Goal: Task Accomplishment & Management: Complete application form

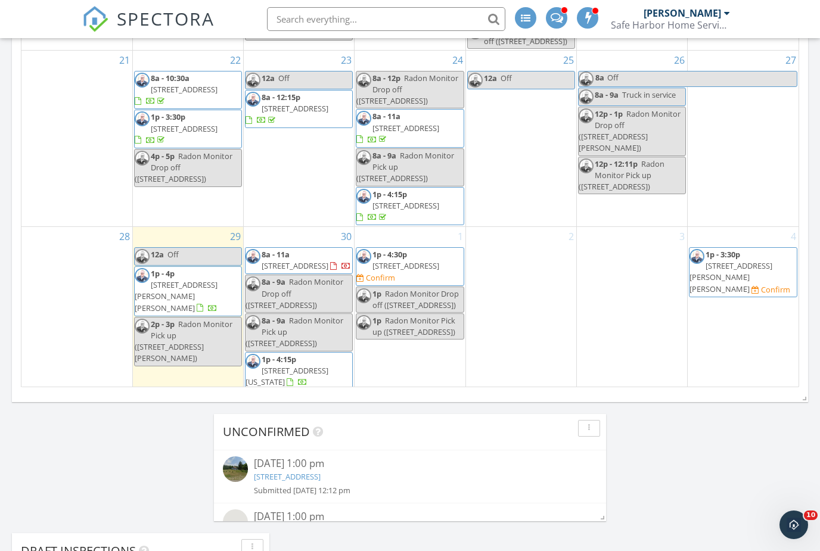
scroll to position [361, 0]
click at [513, 258] on div "2" at bounding box center [521, 310] width 110 height 165
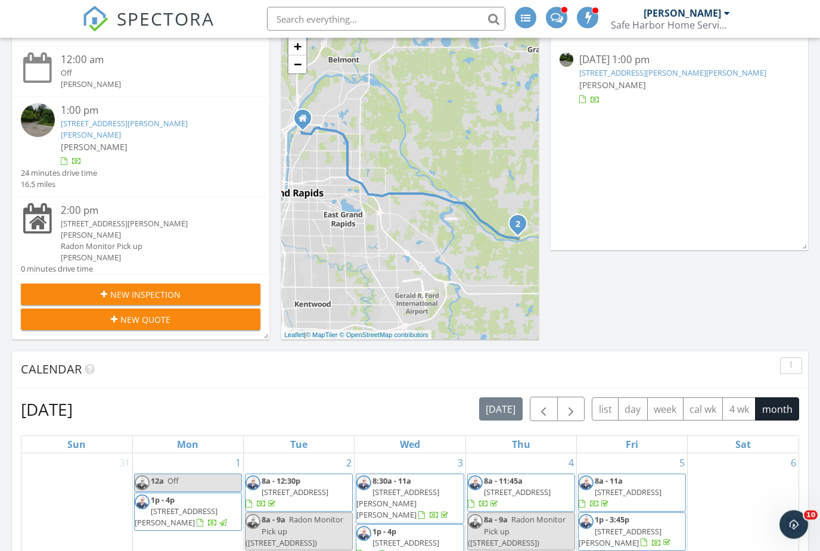
scroll to position [0, 0]
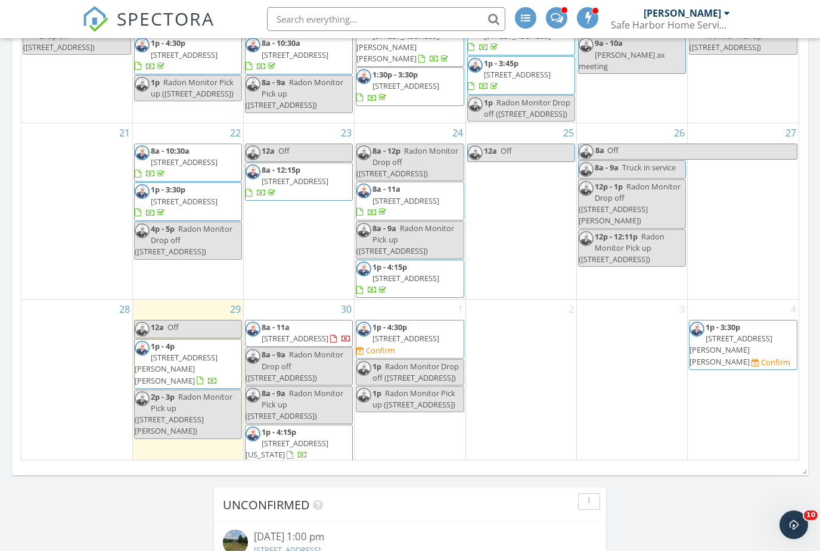
scroll to position [361, 0]
click at [516, 330] on div "2" at bounding box center [521, 383] width 110 height 165
click at [516, 322] on div at bounding box center [521, 330] width 110 height 19
click at [523, 324] on div at bounding box center [521, 330] width 110 height 19
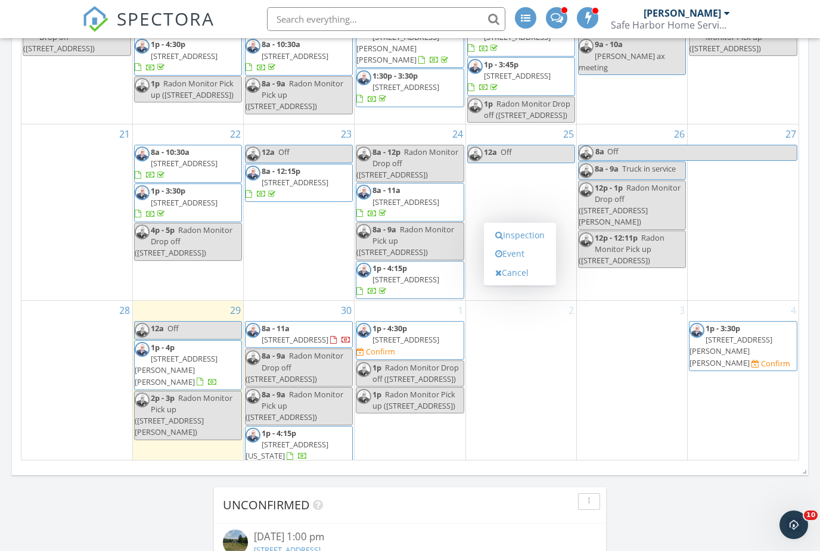
click at [537, 234] on link "Inspection" at bounding box center [519, 235] width 61 height 19
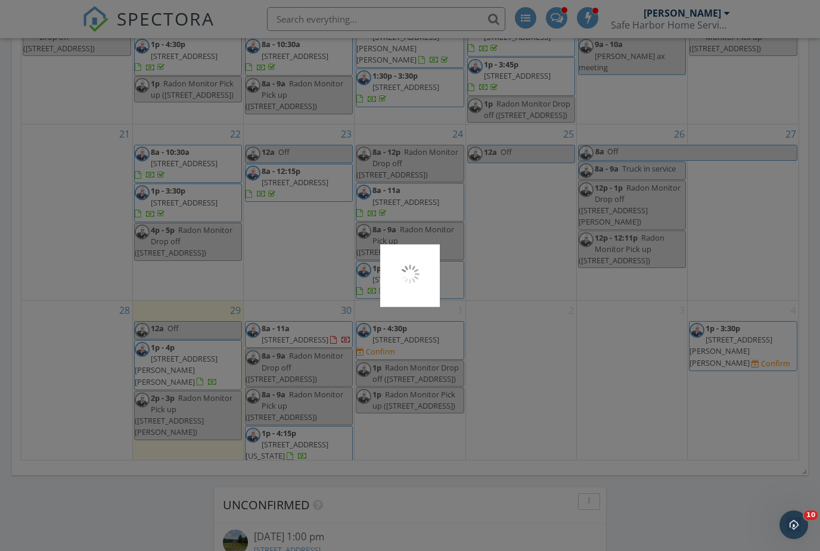
scroll to position [683, 0]
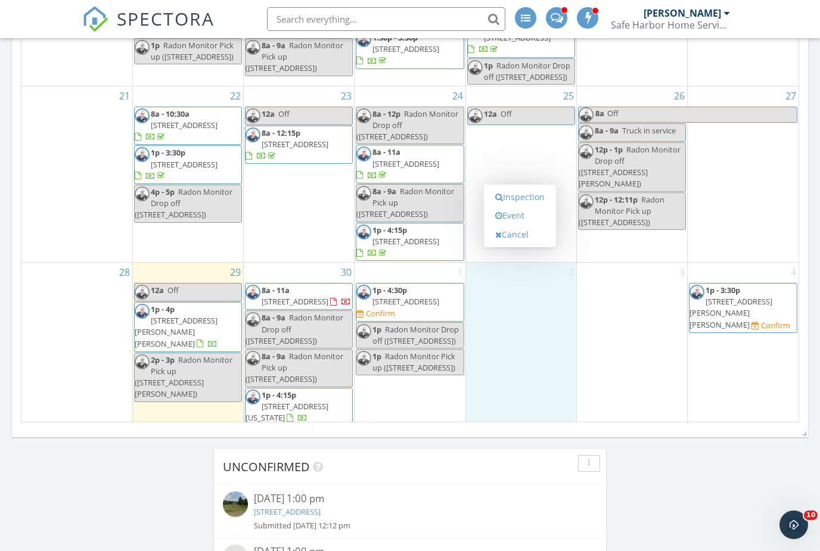
click at [523, 199] on link "Inspection" at bounding box center [519, 197] width 61 height 19
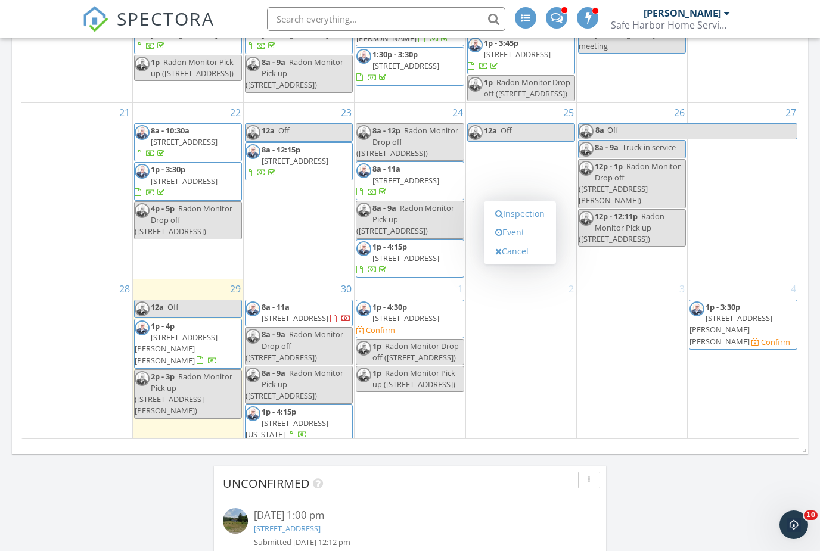
scroll to position [661, 0]
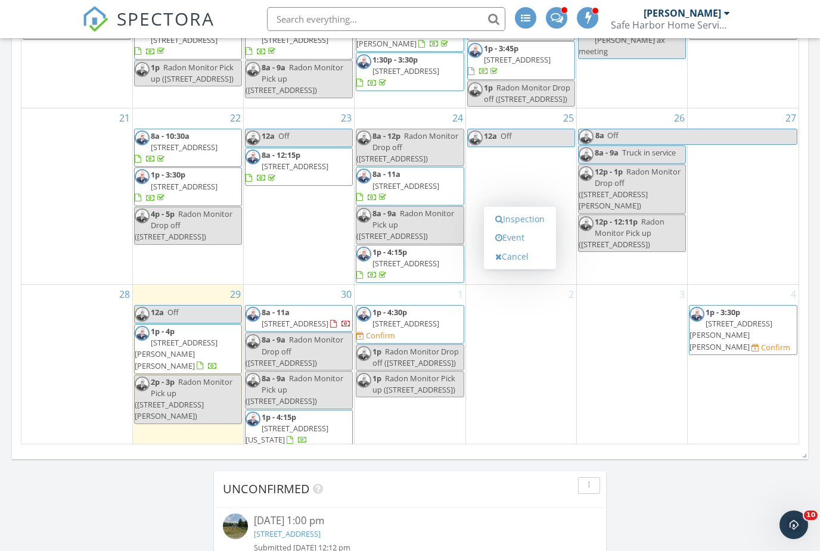
click at [528, 216] on link "Inspection" at bounding box center [519, 219] width 61 height 19
click at [526, 221] on link "Inspection" at bounding box center [519, 219] width 61 height 19
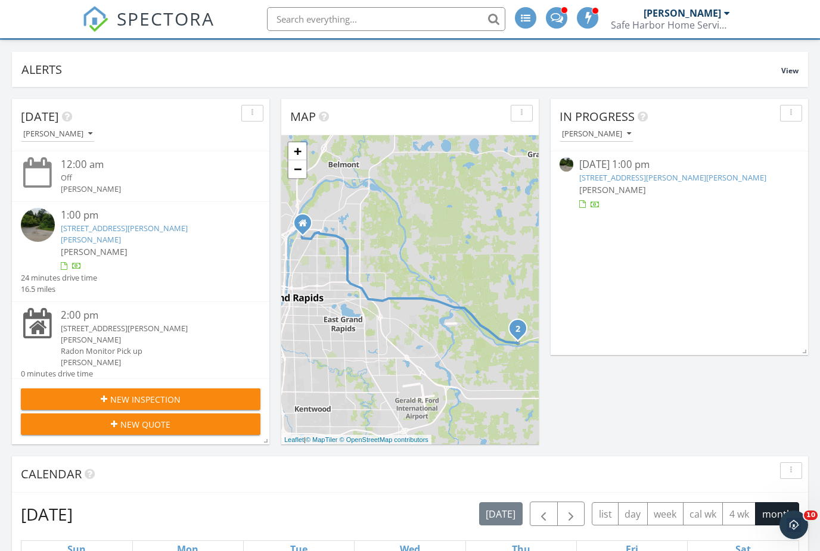
scroll to position [40, 0]
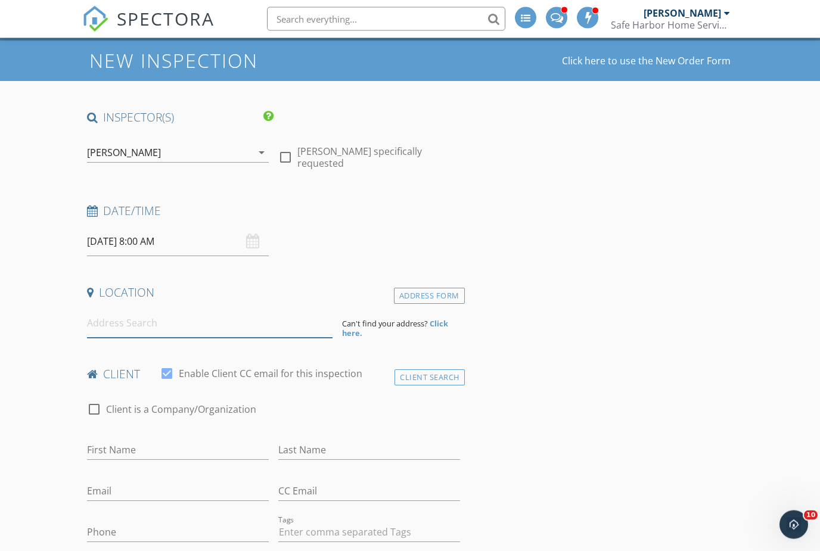
click at [212, 335] on input at bounding box center [210, 323] width 246 height 29
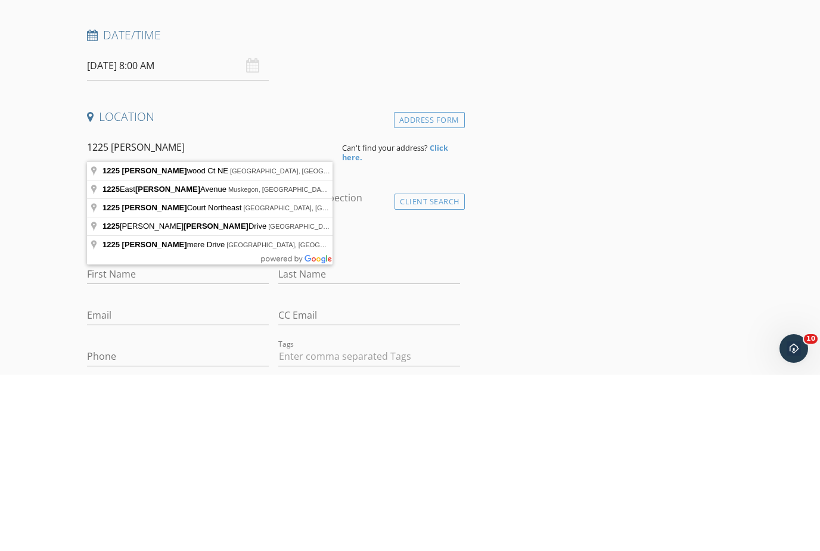
type input "1225 East Dale Avenue, Muskegon, MI, USA"
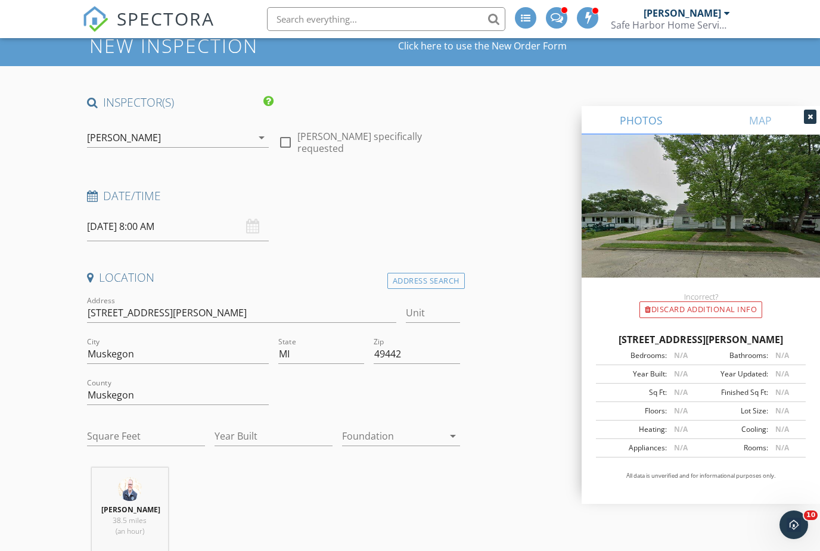
scroll to position [0, 0]
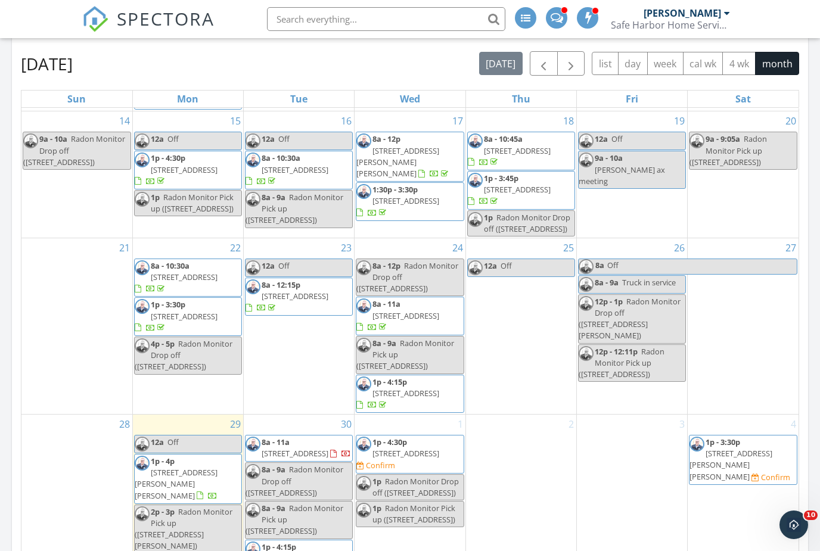
scroll to position [361, 0]
click at [532, 351] on link "Inspection" at bounding box center [519, 349] width 61 height 19
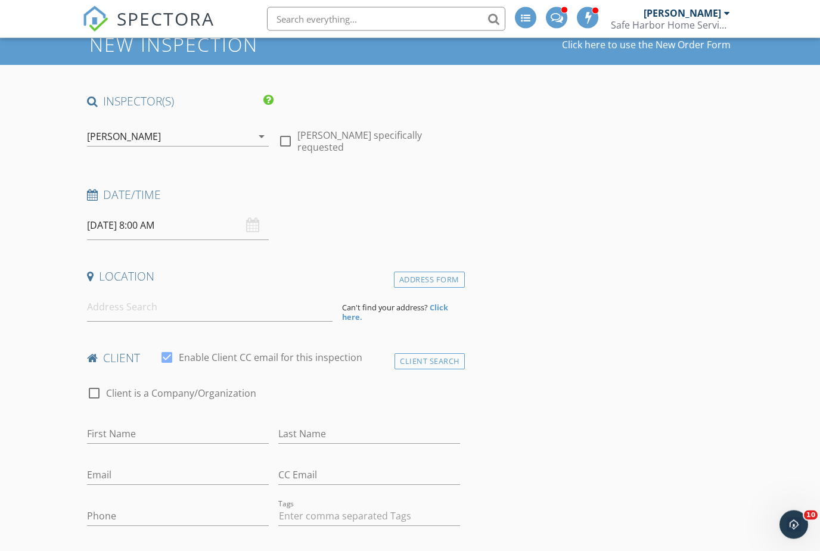
scroll to position [83, 0]
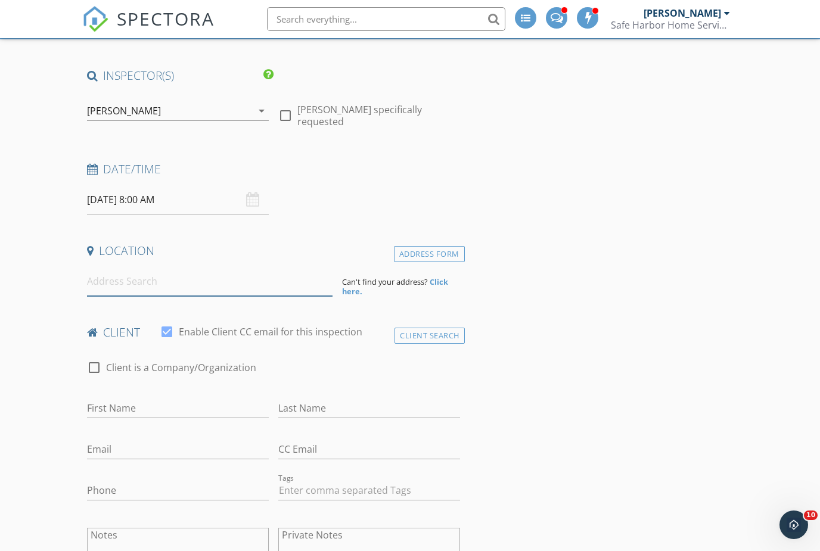
click at [169, 293] on input at bounding box center [210, 281] width 246 height 29
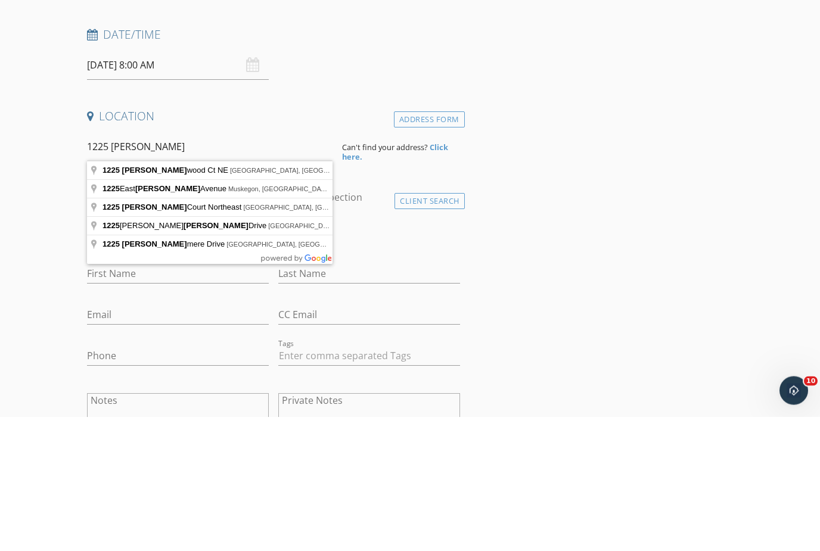
type input "1225 Dalewood Ct NE, Plainfield Township, MI, USA"
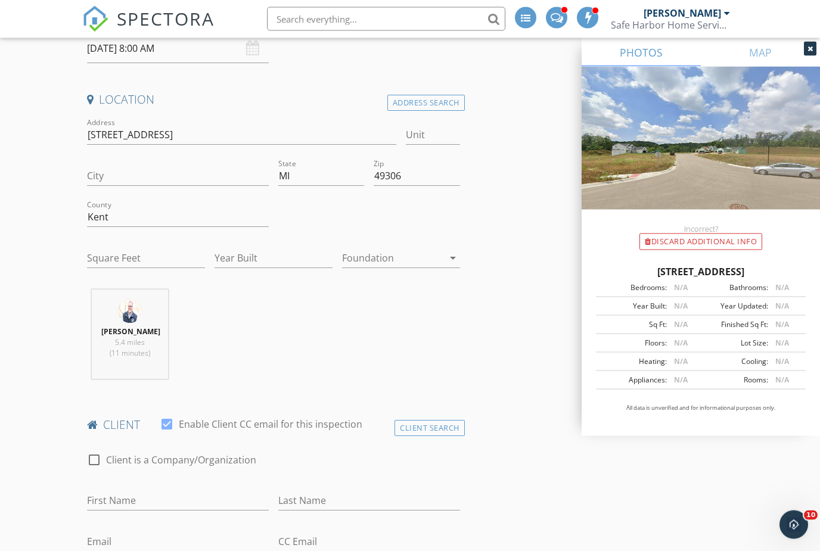
scroll to position [234, 0]
click at [266, 266] on input "Year Built" at bounding box center [274, 259] width 118 height 20
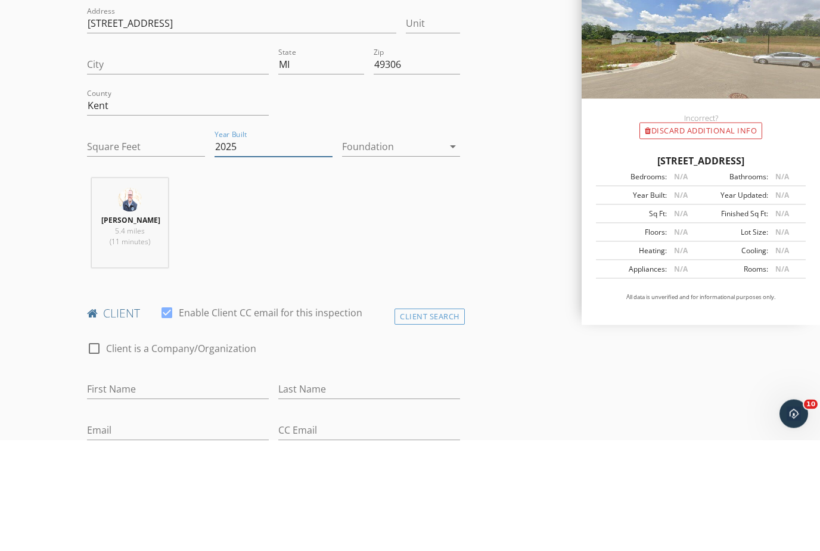
type input "2025"
click at [404, 241] on div "Foundation arrow_drop_down" at bounding box center [401, 260] width 118 height 39
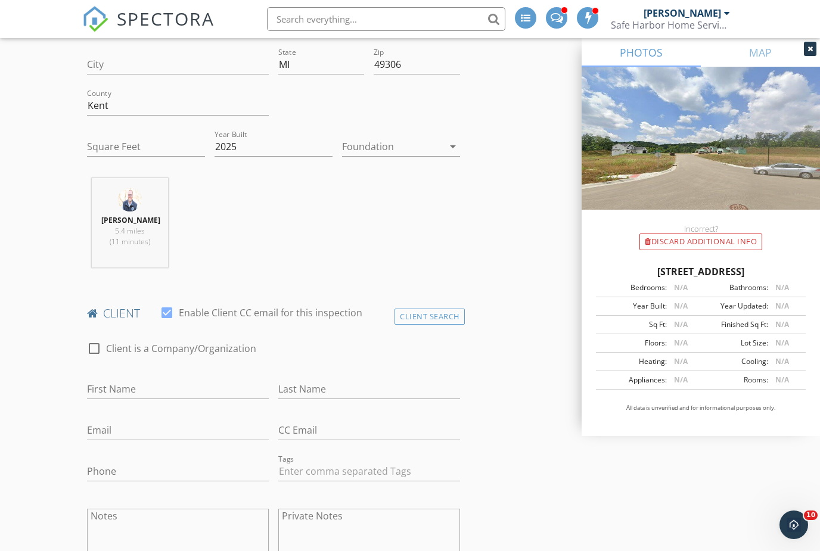
click at [419, 149] on div at bounding box center [392, 146] width 101 height 19
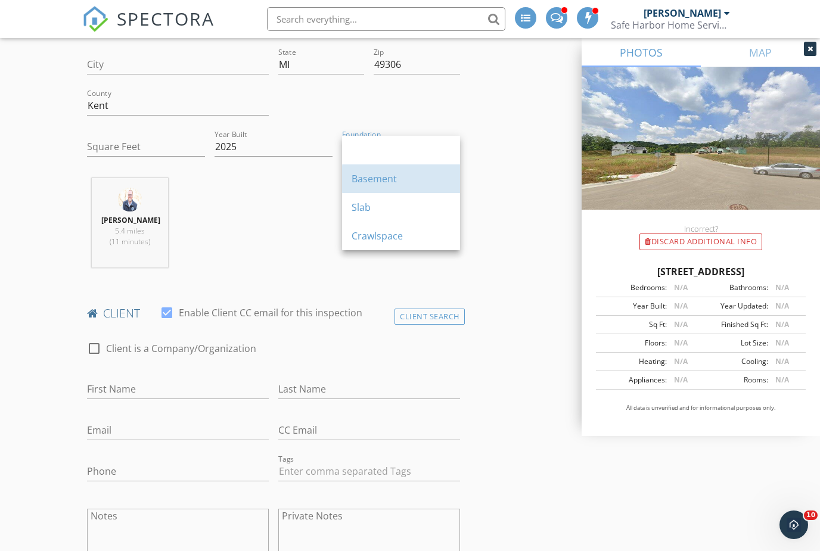
click at [392, 181] on div "Basement" at bounding box center [401, 179] width 99 height 14
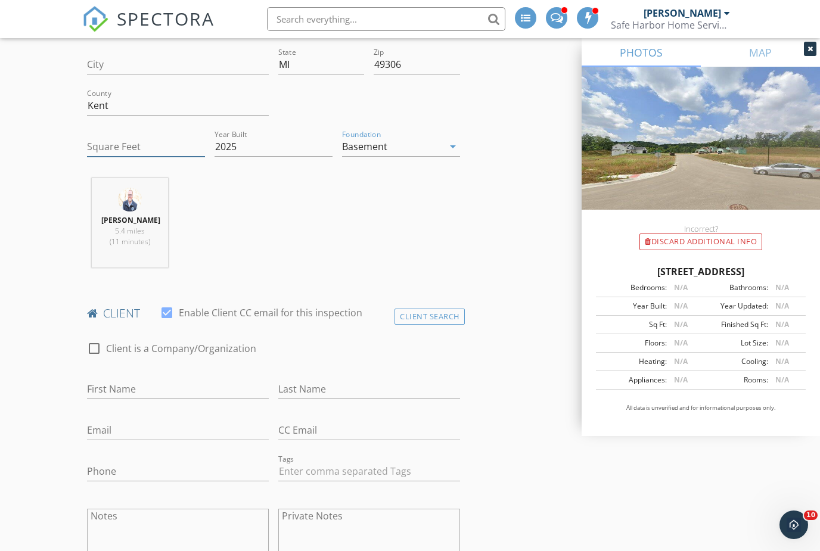
click at [135, 155] on input "Square Feet" at bounding box center [146, 147] width 118 height 20
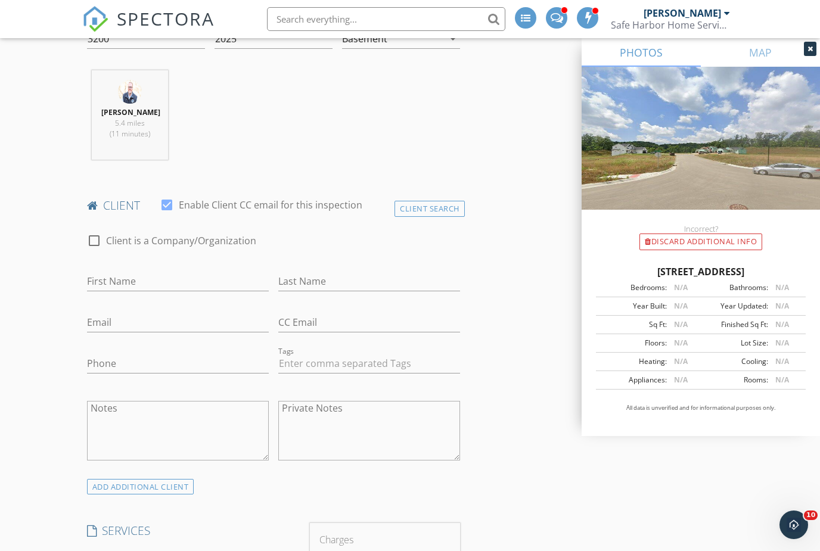
scroll to position [487, 0]
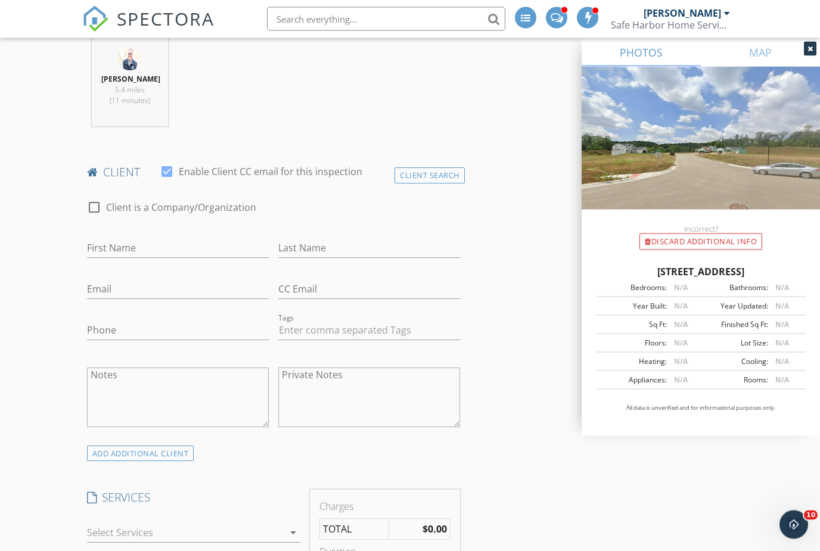
type input "3200"
click at [152, 329] on input "Phone" at bounding box center [178, 331] width 182 height 20
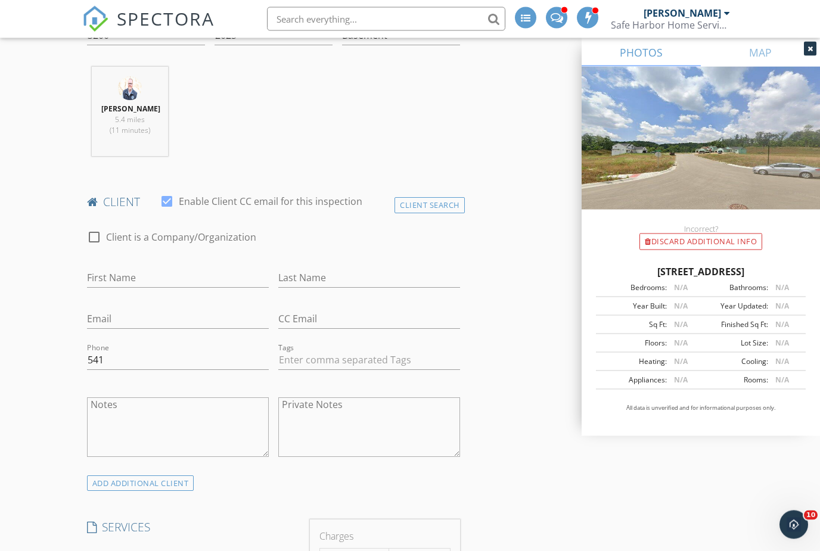
scroll to position [463, 0]
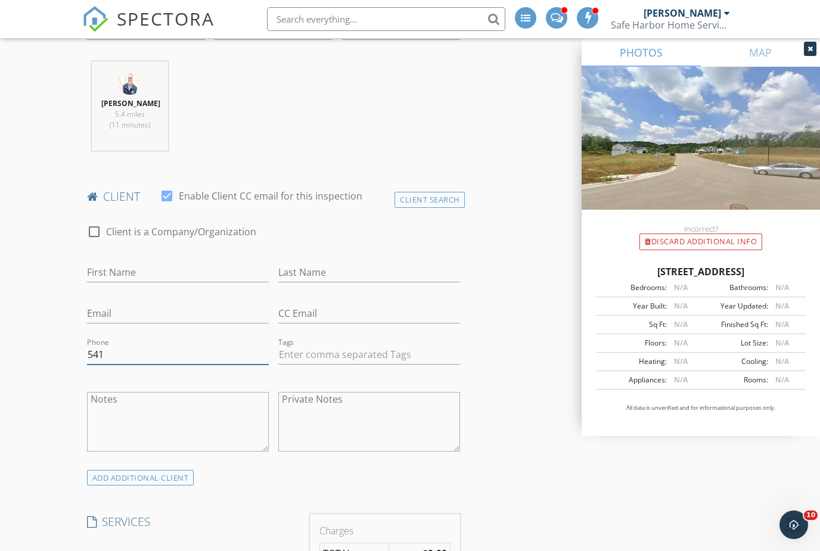
click at [171, 345] on input "541" at bounding box center [178, 355] width 182 height 20
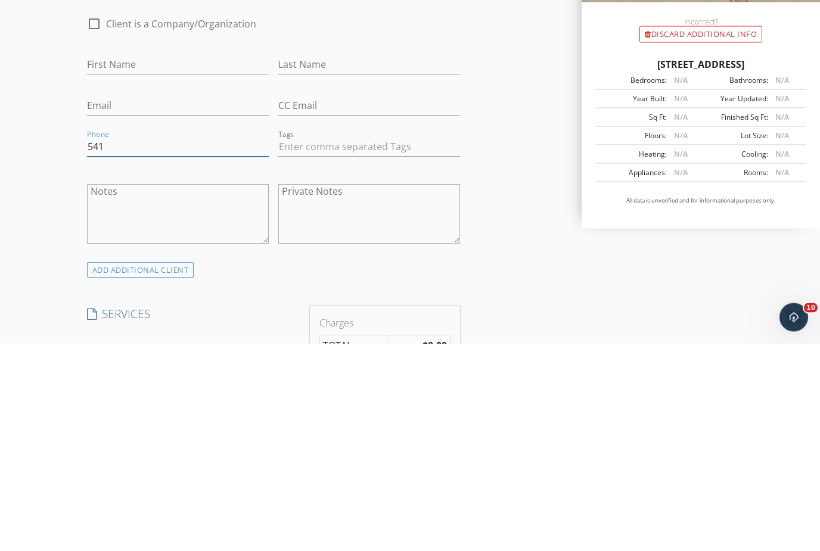
click at [145, 345] on input "541" at bounding box center [178, 355] width 182 height 20
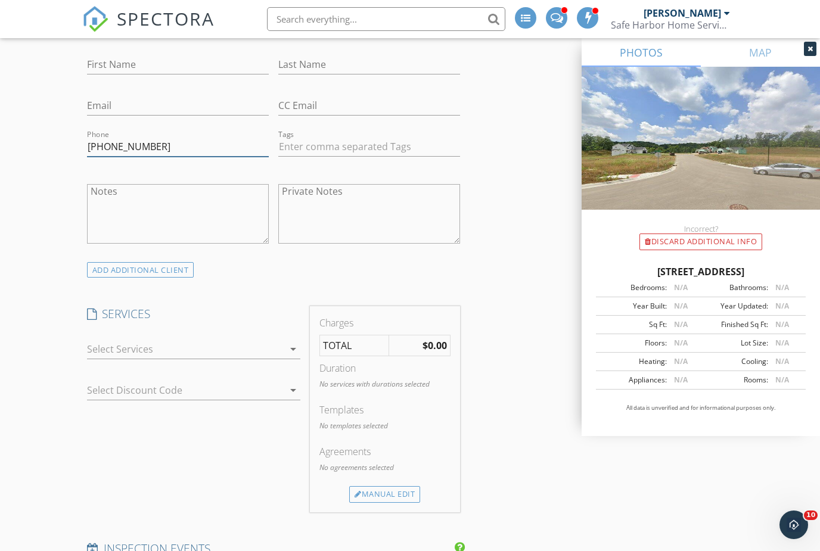
type input "[PHONE_NUMBER]"
click at [208, 364] on div at bounding box center [194, 367] width 214 height 7
click at [186, 349] on div at bounding box center [185, 349] width 197 height 19
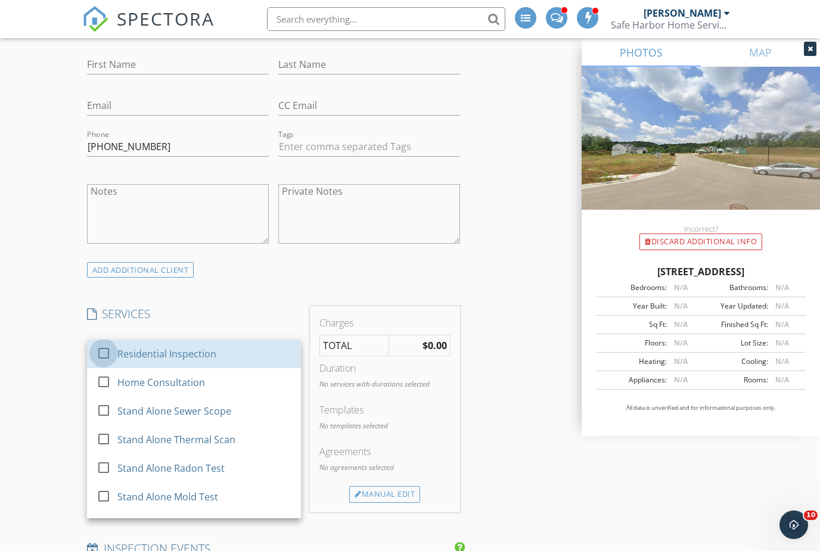
click at [107, 345] on div at bounding box center [104, 353] width 20 height 20
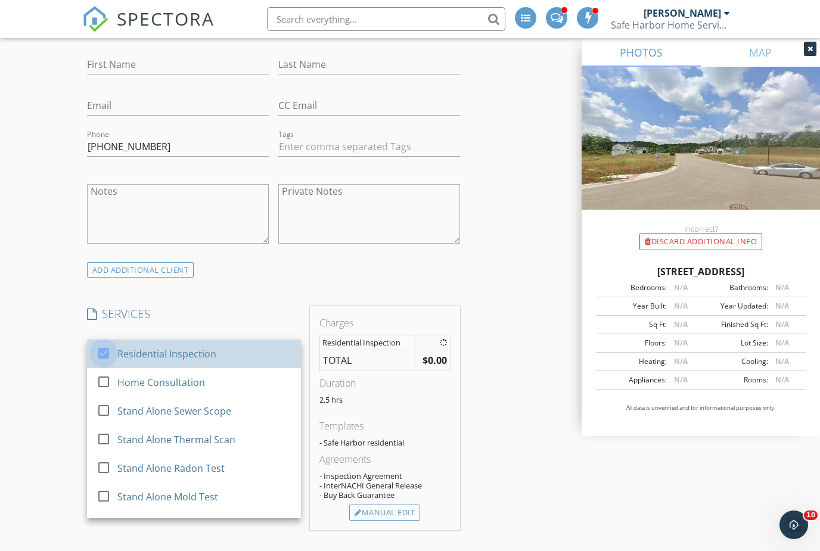
checkbox input "true"
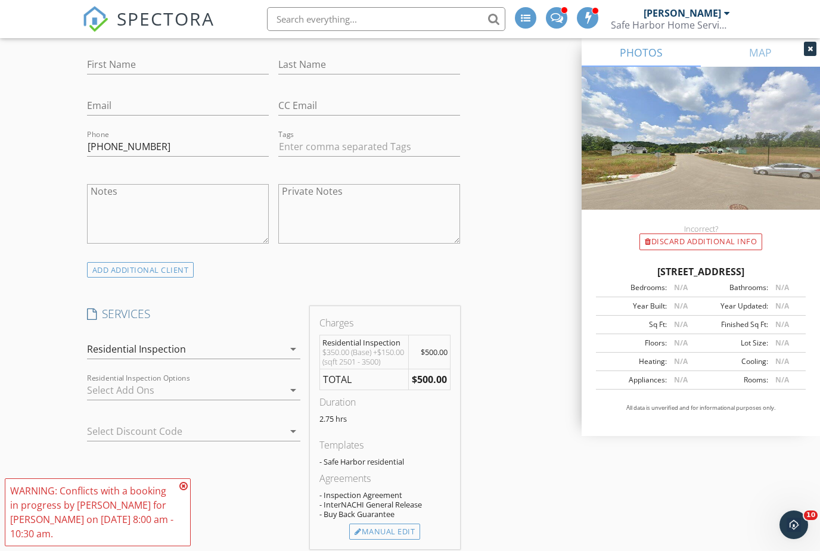
click at [143, 392] on div at bounding box center [185, 390] width 197 height 19
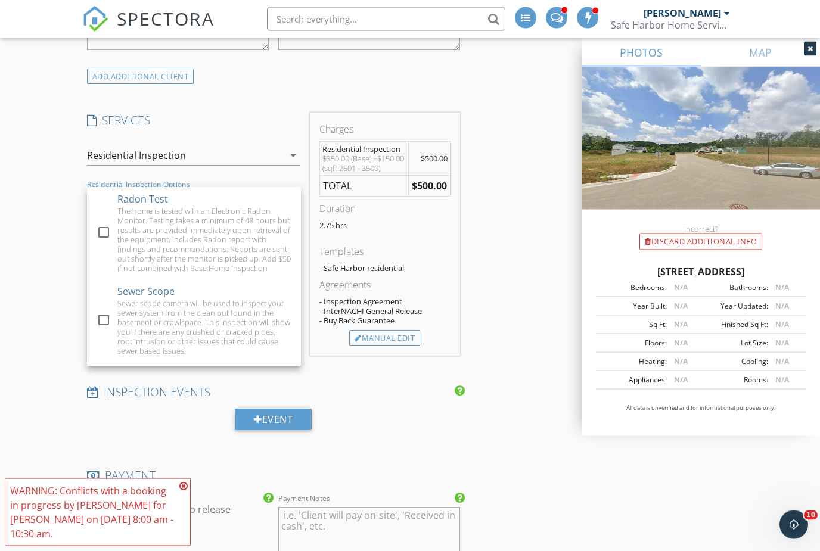
scroll to position [864, 0]
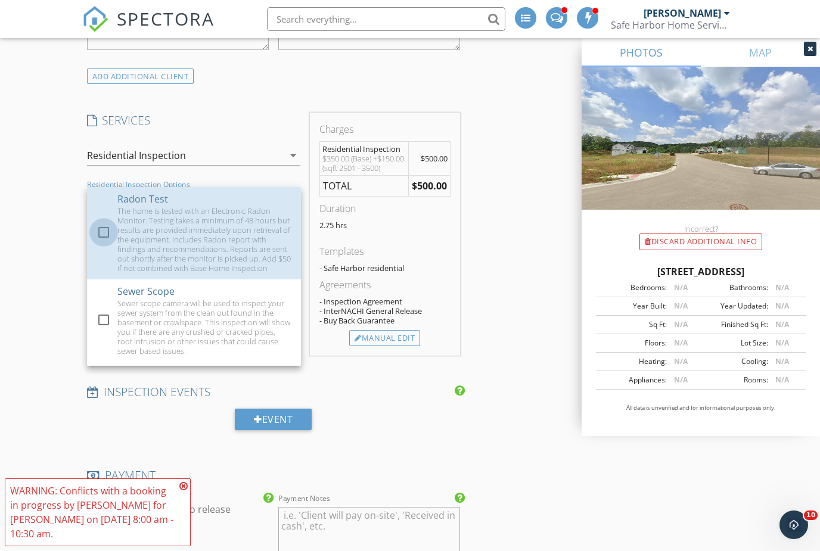
click at [98, 230] on div at bounding box center [104, 232] width 20 height 20
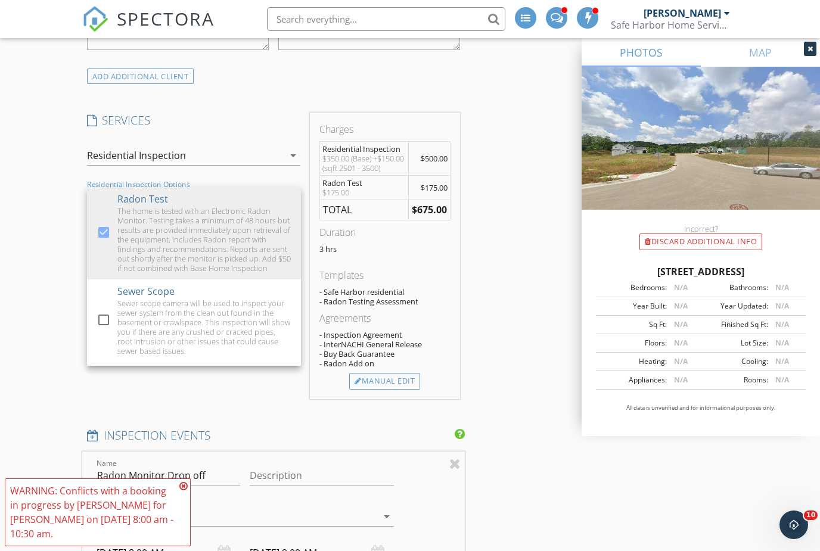
scroll to position [0, 0]
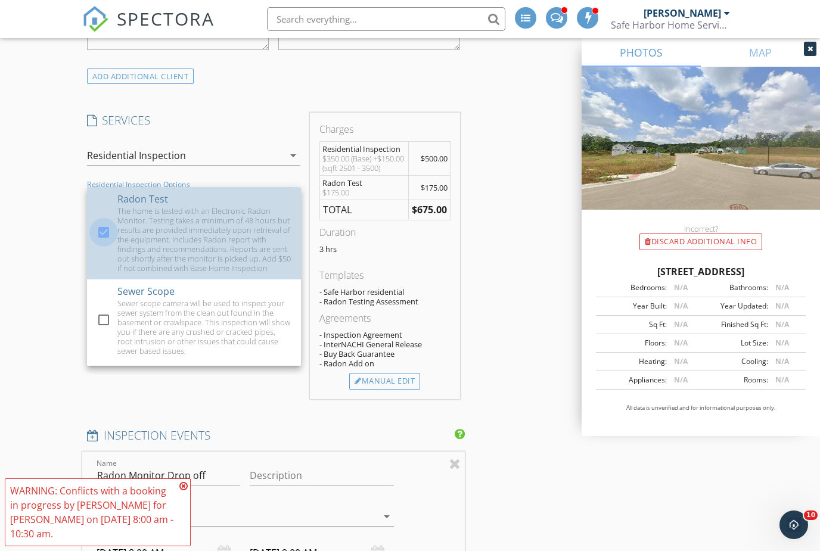
click at [100, 226] on div at bounding box center [104, 232] width 20 height 20
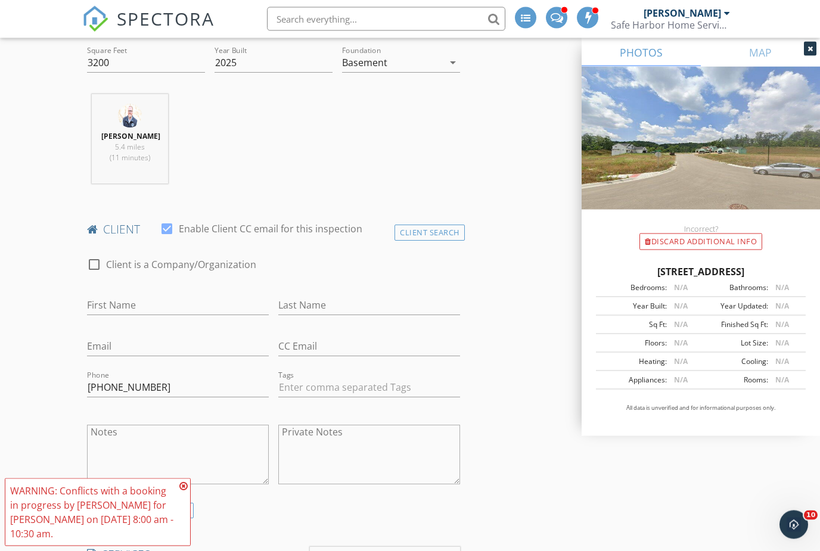
scroll to position [450, 0]
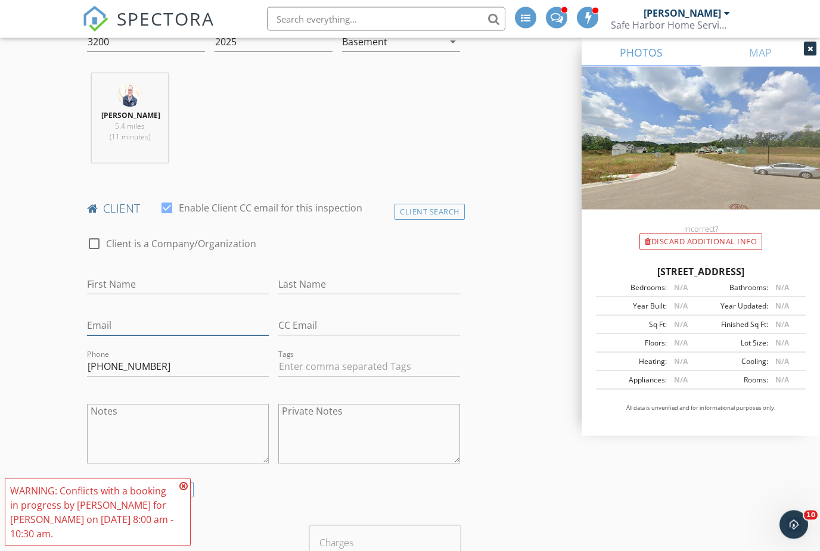
click at [125, 321] on input "Email" at bounding box center [178, 327] width 182 height 20
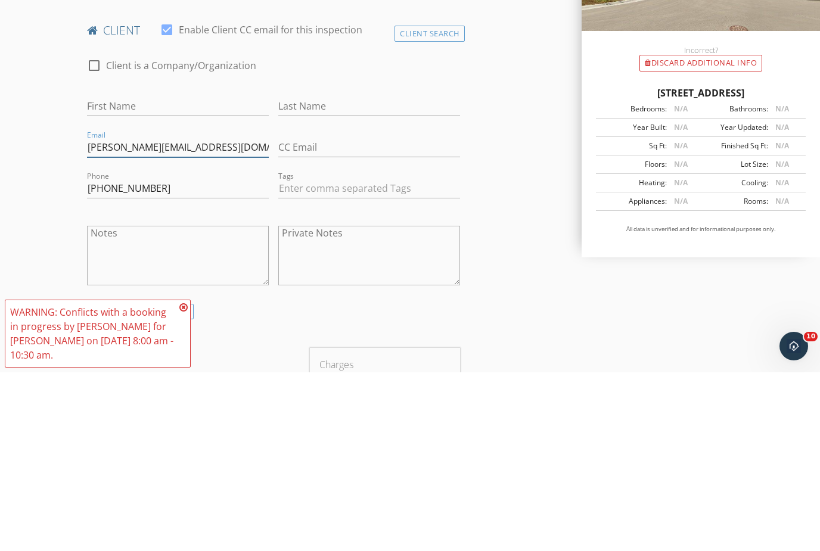
type input "Kenny@digitalblitzpro.com"
click at [142, 275] on input "First Name" at bounding box center [178, 285] width 182 height 20
type input "Kenny"
click at [338, 275] on input "Last Name" at bounding box center [369, 285] width 182 height 20
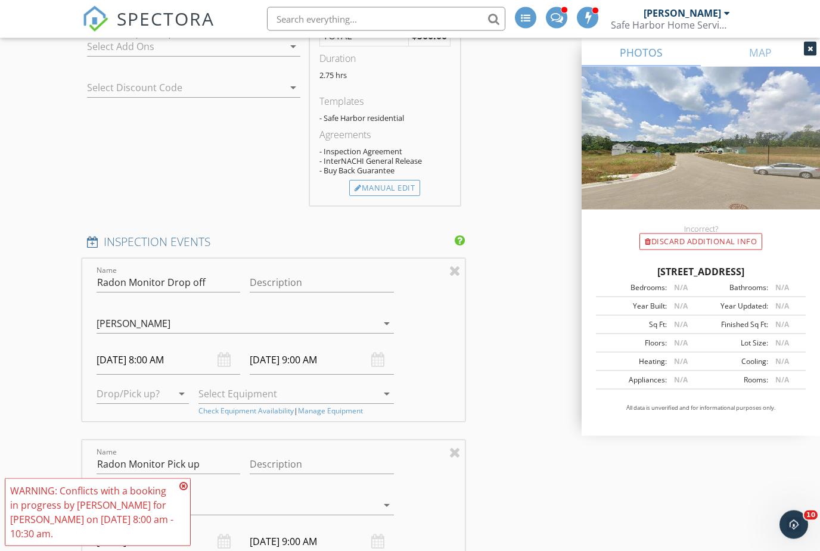
scroll to position [1015, 0]
type input "Pedersen"
click at [453, 460] on div at bounding box center [455, 452] width 11 height 14
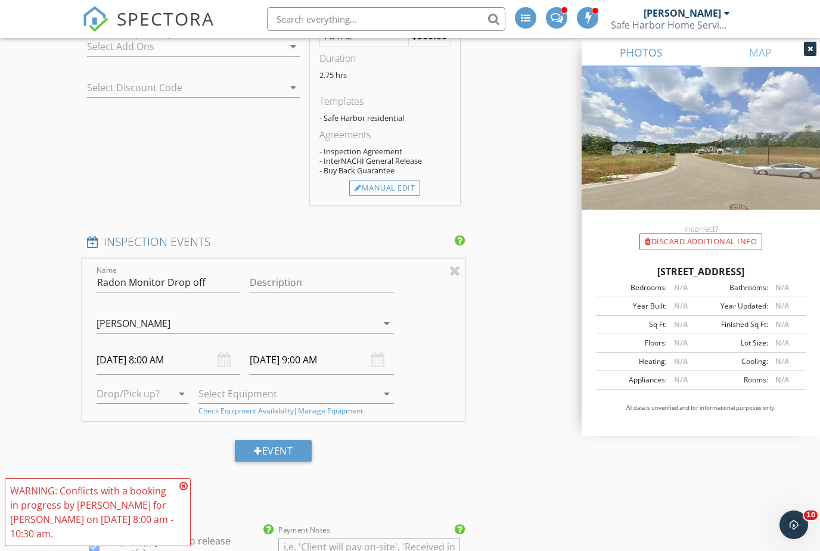
click at [467, 279] on div "INSPECTOR(S) check_box Cortney Beard PRIMARY check_box_outline_blank Mike Nitz …" at bounding box center [410, 351] width 656 height 2431
click at [457, 277] on div at bounding box center [455, 271] width 11 height 14
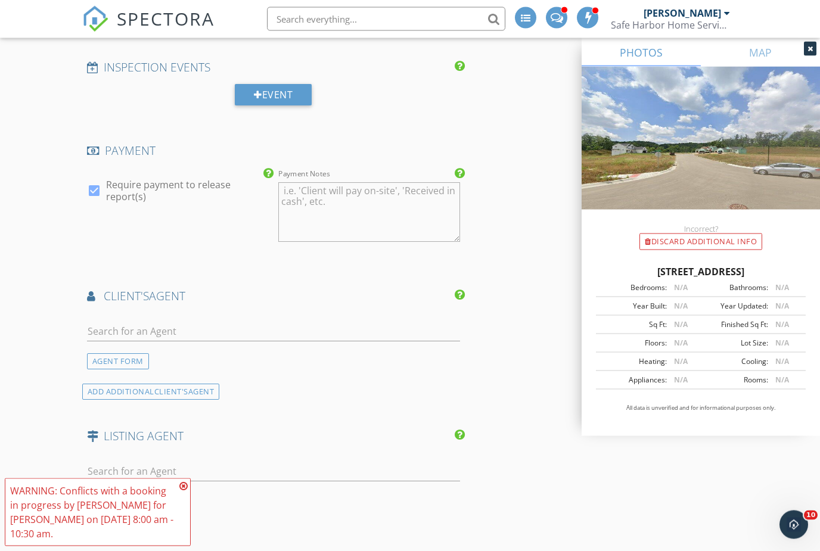
scroll to position [1202, 0]
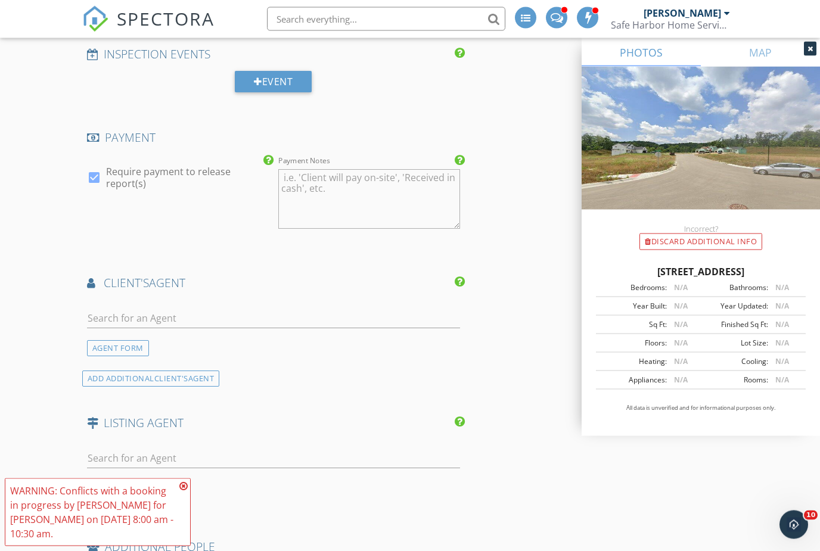
click at [252, 308] on div at bounding box center [273, 321] width 373 height 39
click at [244, 327] on input "text" at bounding box center [273, 319] width 373 height 20
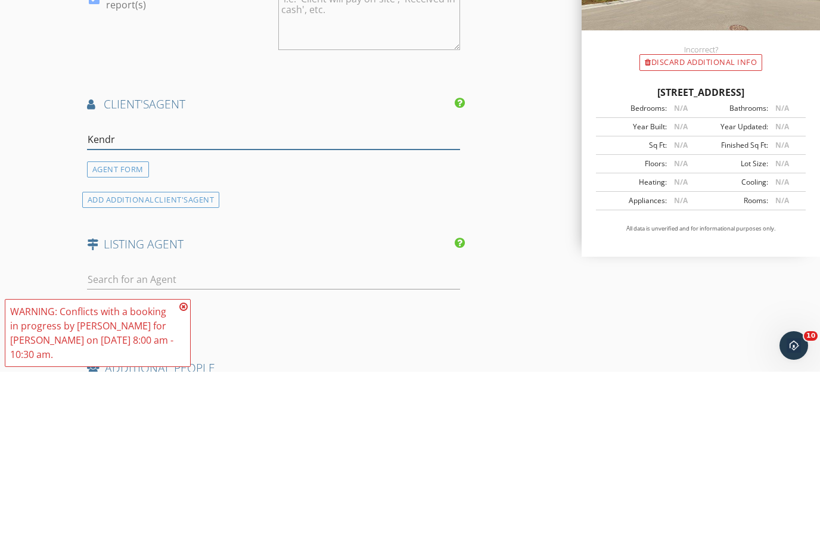
type input "Kendra"
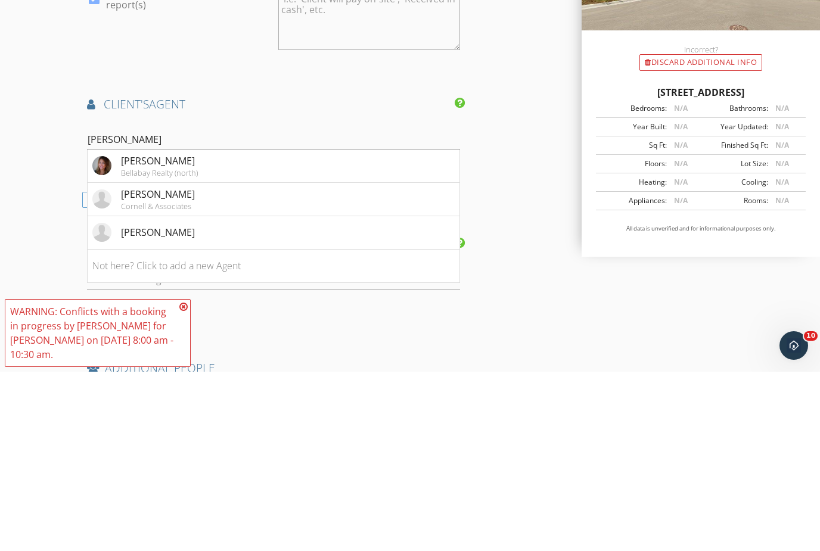
click at [219, 329] on li "Kendra Havemeier Bellabay Realty (north)" at bounding box center [274, 345] width 372 height 33
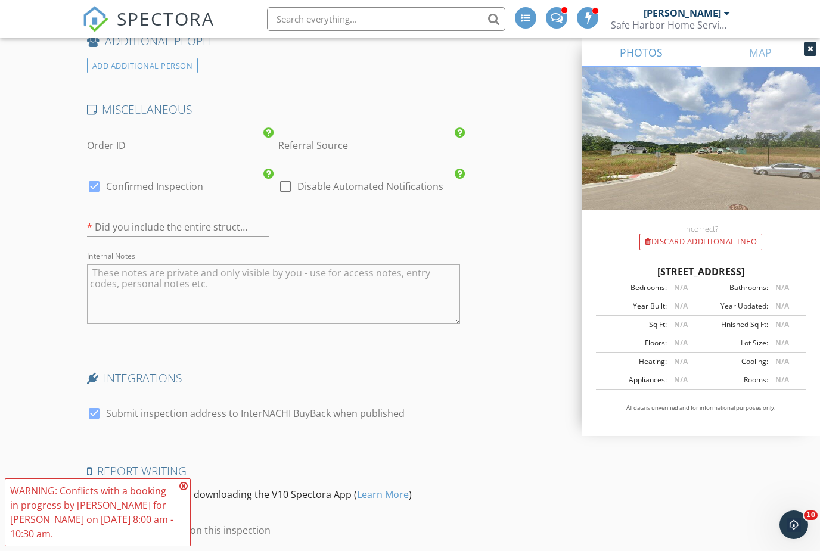
scroll to position [1951, 0]
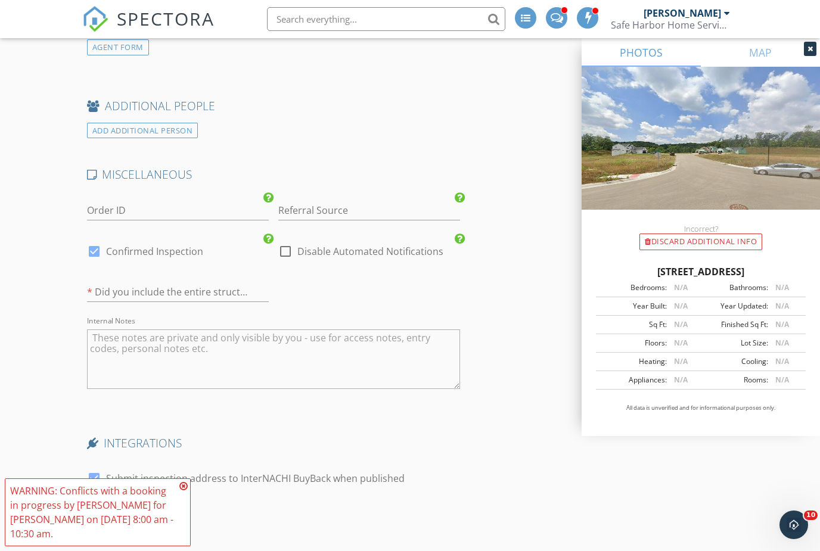
click at [107, 255] on label "Confirmed Inspection" at bounding box center [154, 252] width 97 height 12
checkbox input "false"
checkbox input "true"
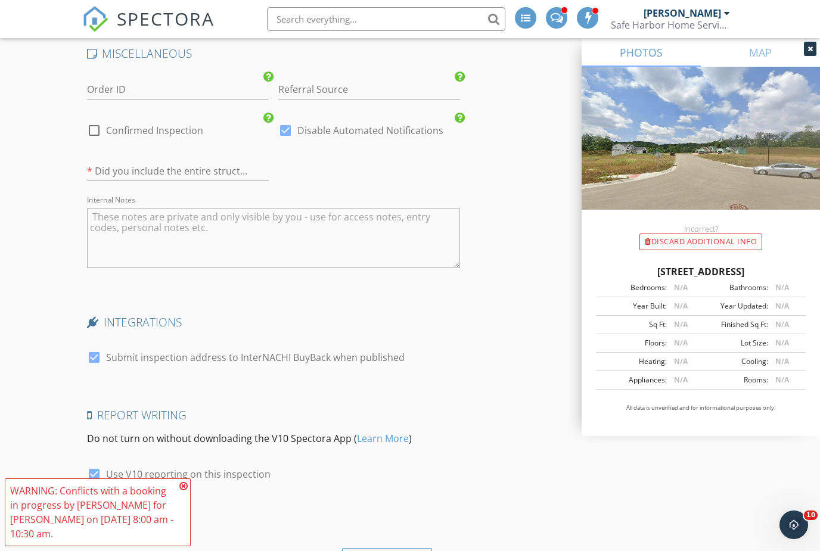
scroll to position [2148, 0]
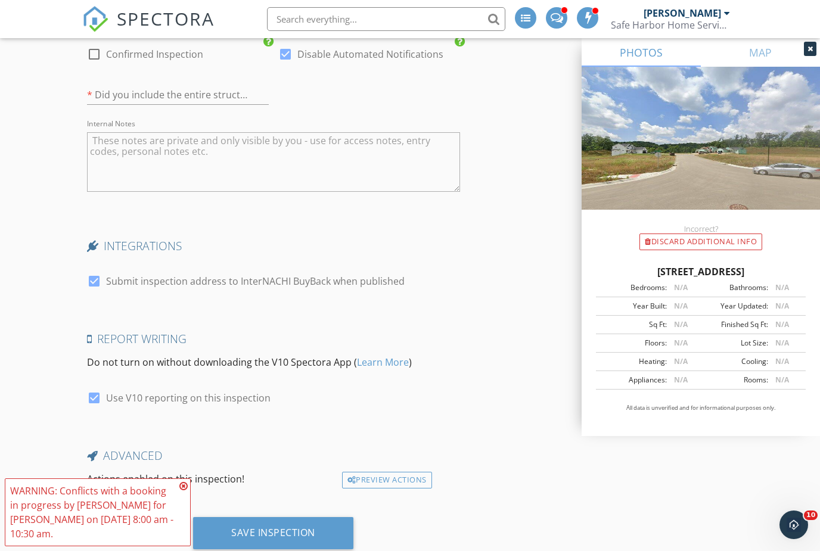
click at [303, 539] on div "Save Inspection" at bounding box center [273, 533] width 84 height 12
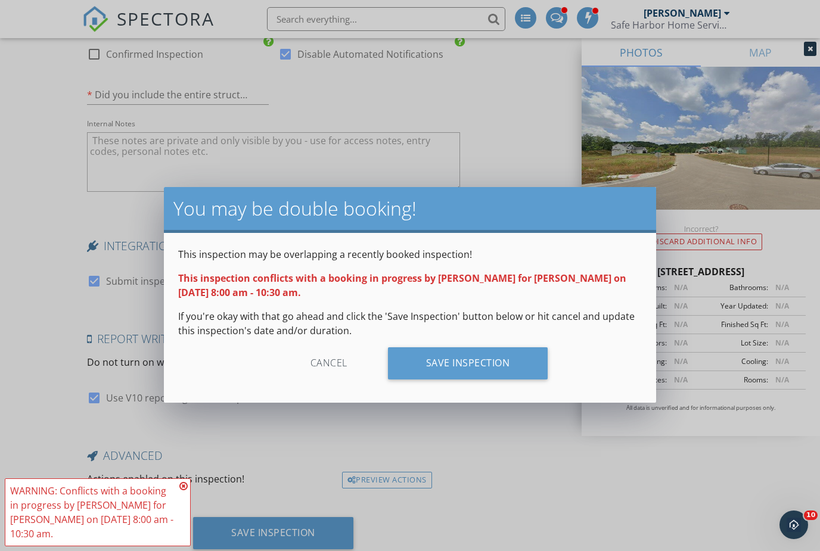
click at [447, 360] on div "Save Inspection" at bounding box center [468, 364] width 160 height 32
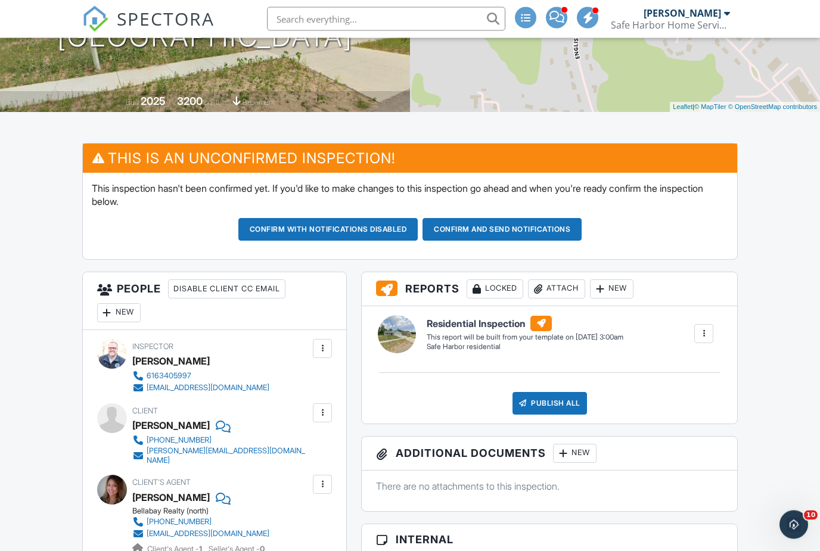
scroll to position [240, 0]
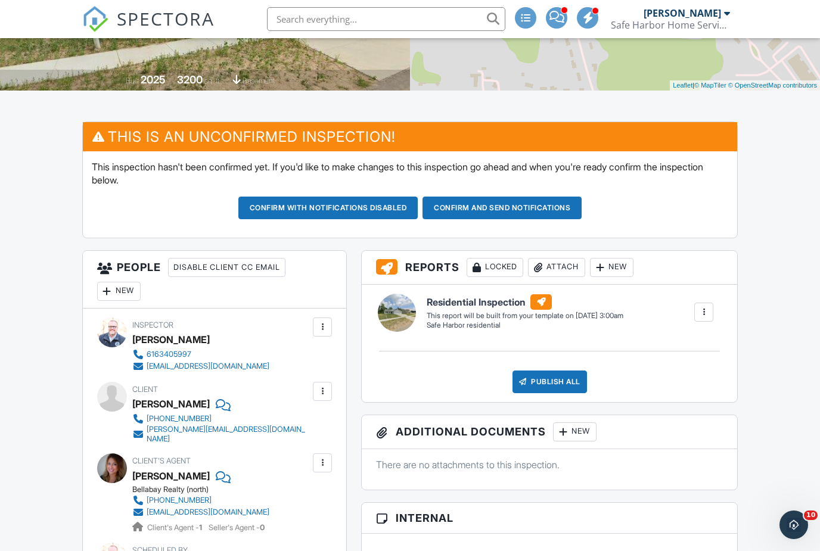
click at [507, 209] on button "Confirm and send notifications" at bounding box center [502, 208] width 159 height 23
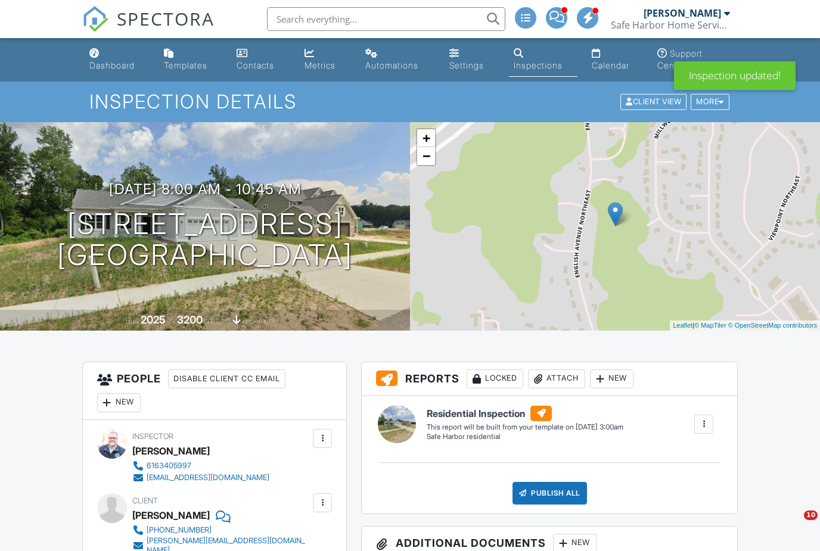
click at [103, 64] on div "Dashboard" at bounding box center [111, 65] width 45 height 10
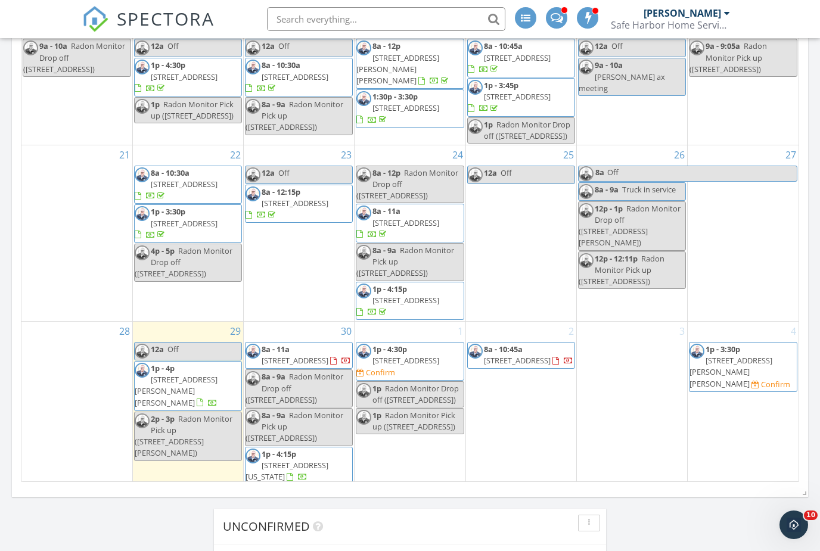
scroll to position [361, 0]
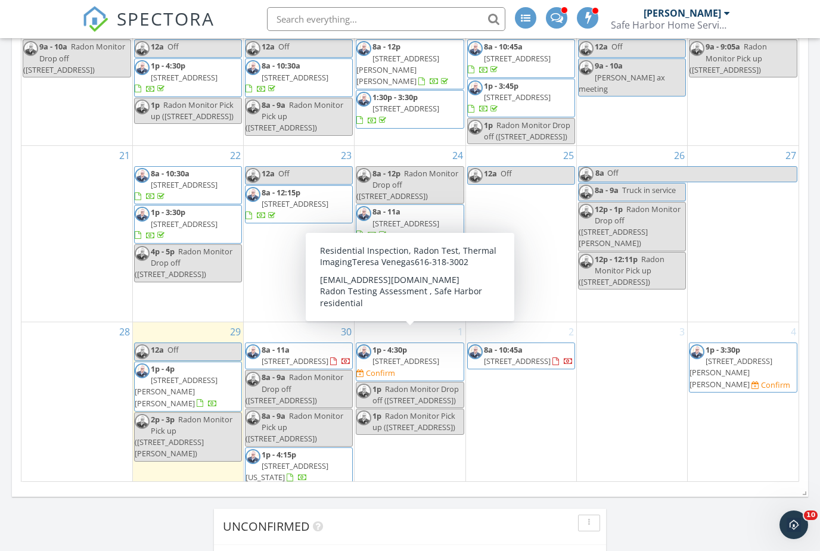
click at [402, 356] on span "[STREET_ADDRESS]" at bounding box center [406, 361] width 67 height 11
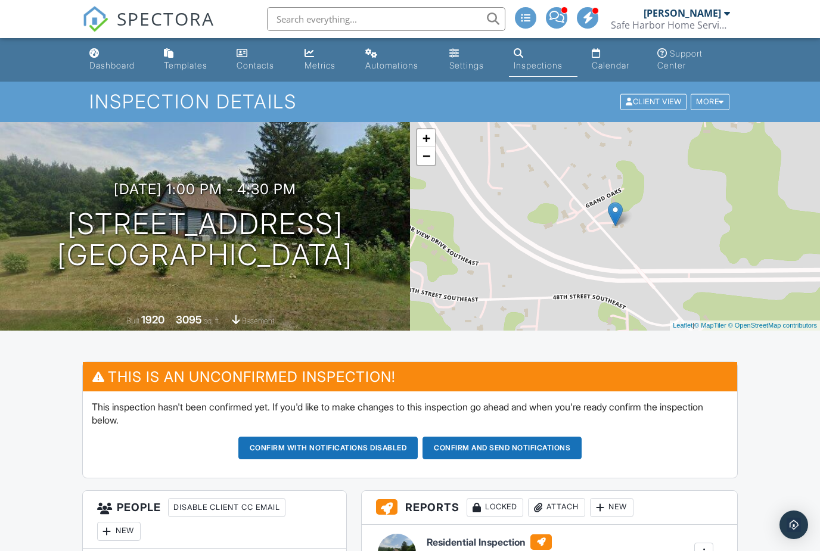
click at [518, 437] on button "Confirm and send notifications" at bounding box center [502, 448] width 159 height 23
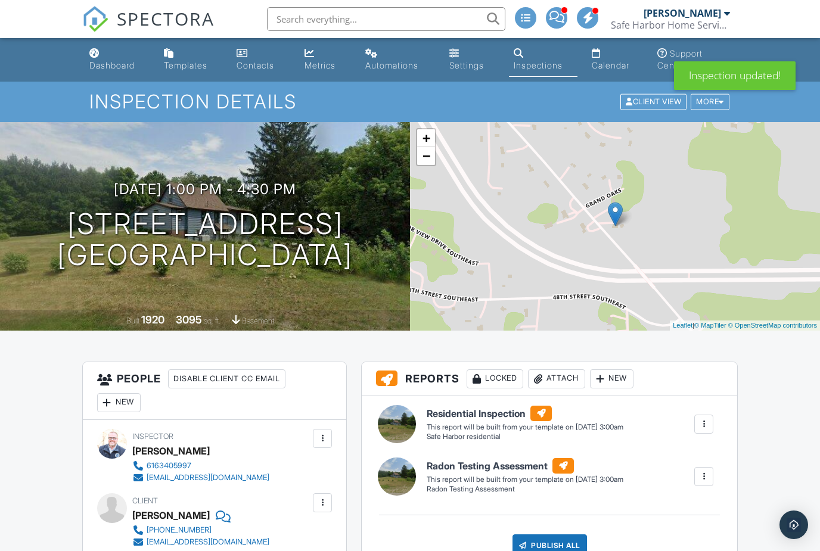
click at [111, 55] on link "Dashboard" at bounding box center [117, 60] width 65 height 34
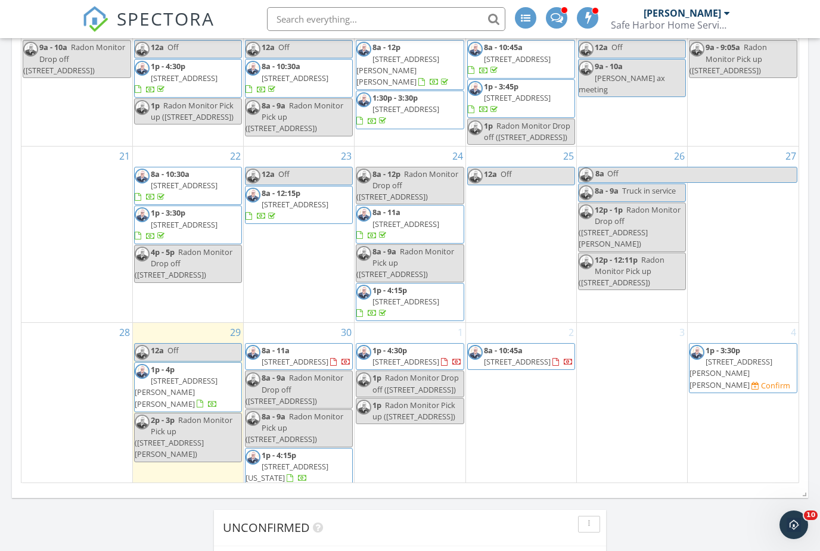
scroll to position [361, 0]
